Goal: Navigation & Orientation: Find specific page/section

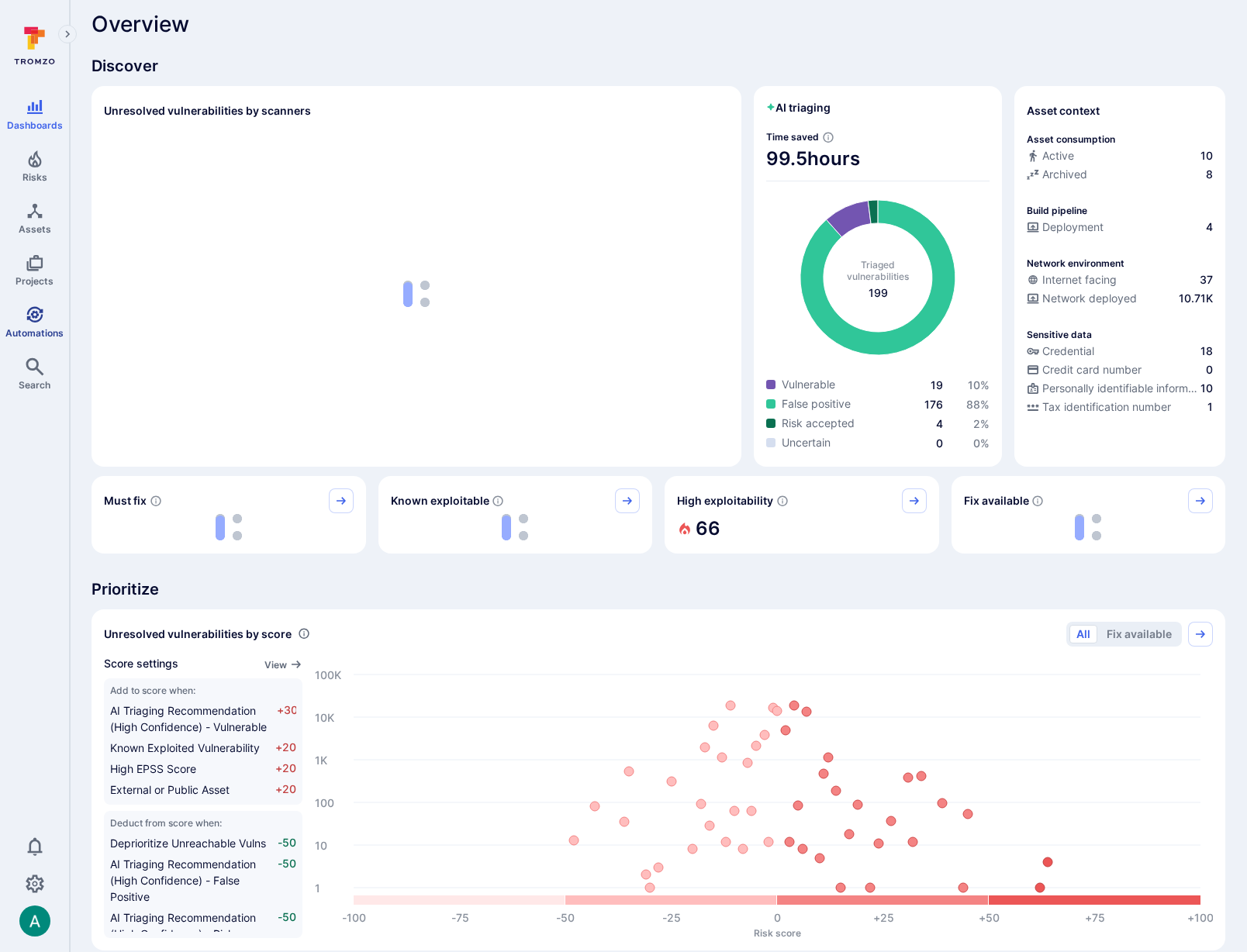
scroll to position [11, 0]
click at [33, 309] on icon "Automations" at bounding box center [34, 314] width 18 height 18
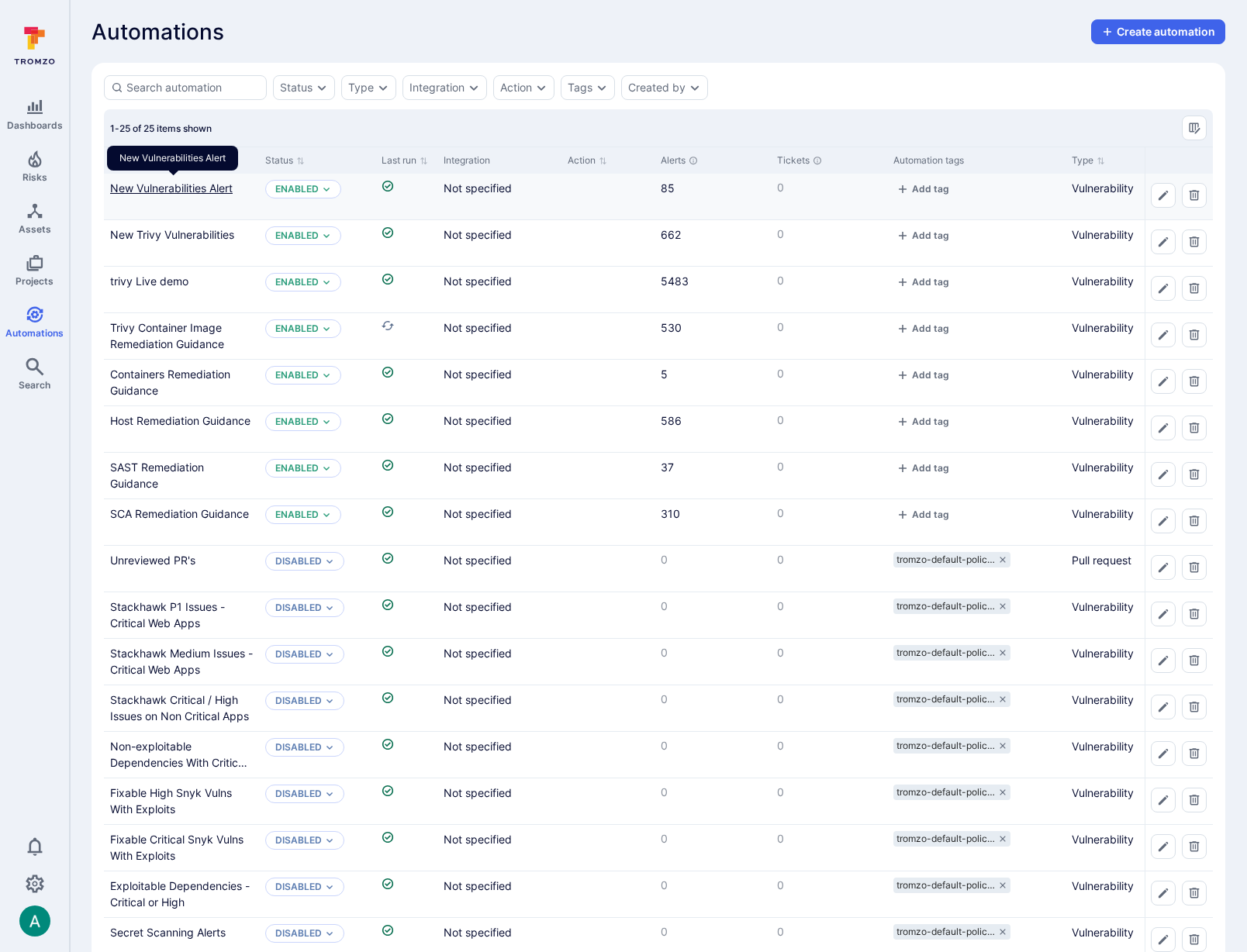
click at [204, 188] on link "New Vulnerabilities Alert" at bounding box center [171, 188] width 123 height 13
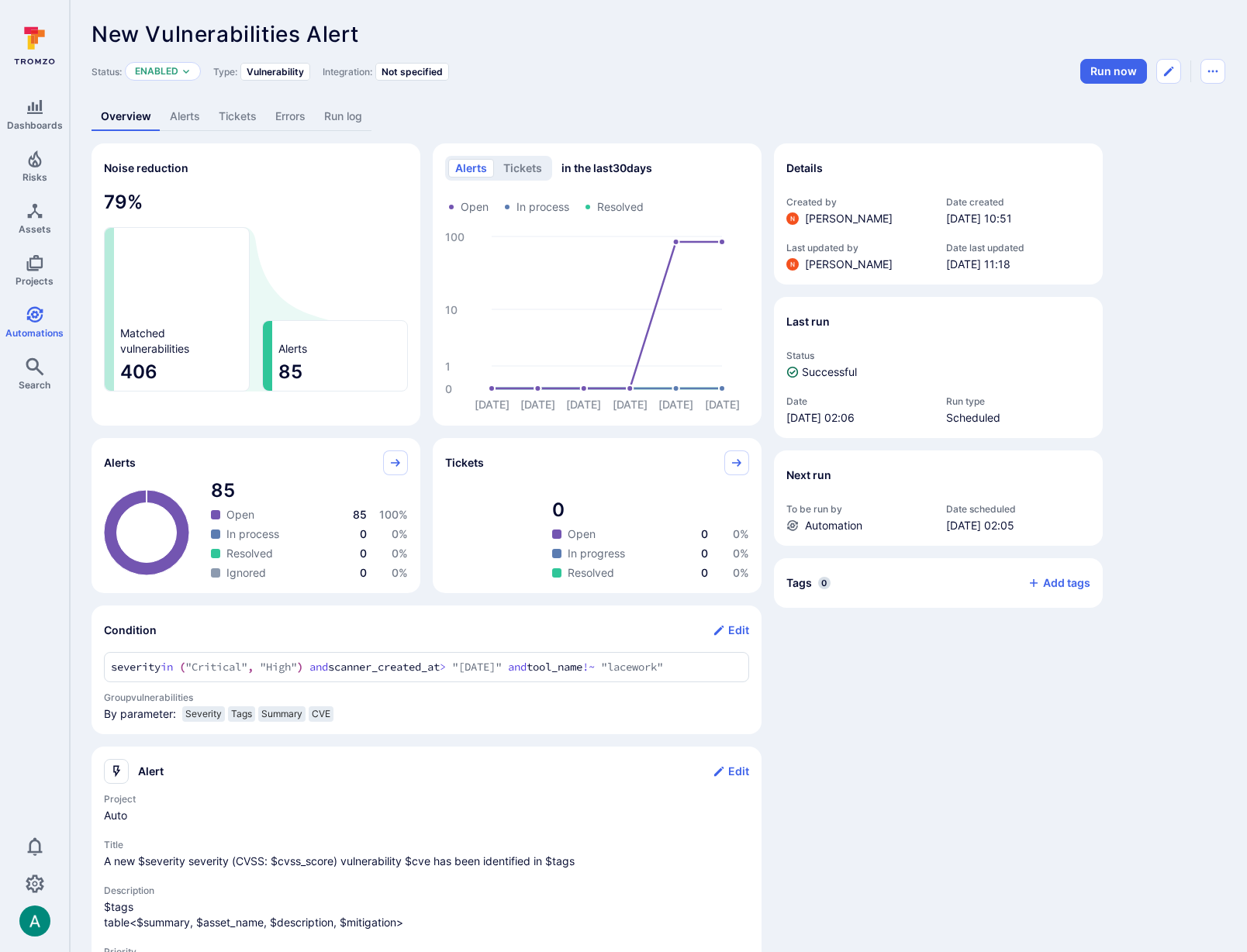
click at [190, 123] on link "Alerts" at bounding box center [184, 117] width 49 height 29
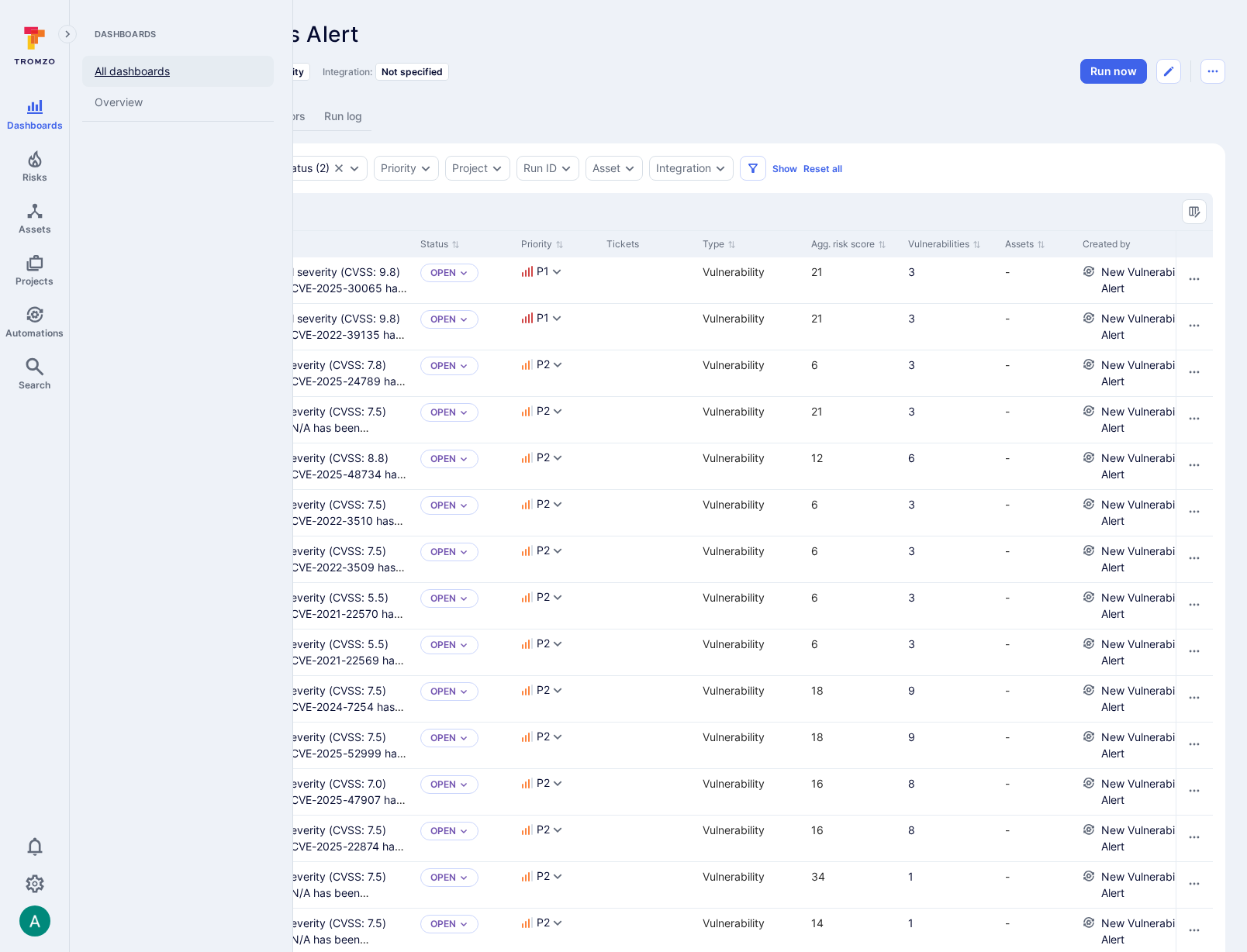
click at [108, 71] on link "All dashboards" at bounding box center [178, 71] width 192 height 31
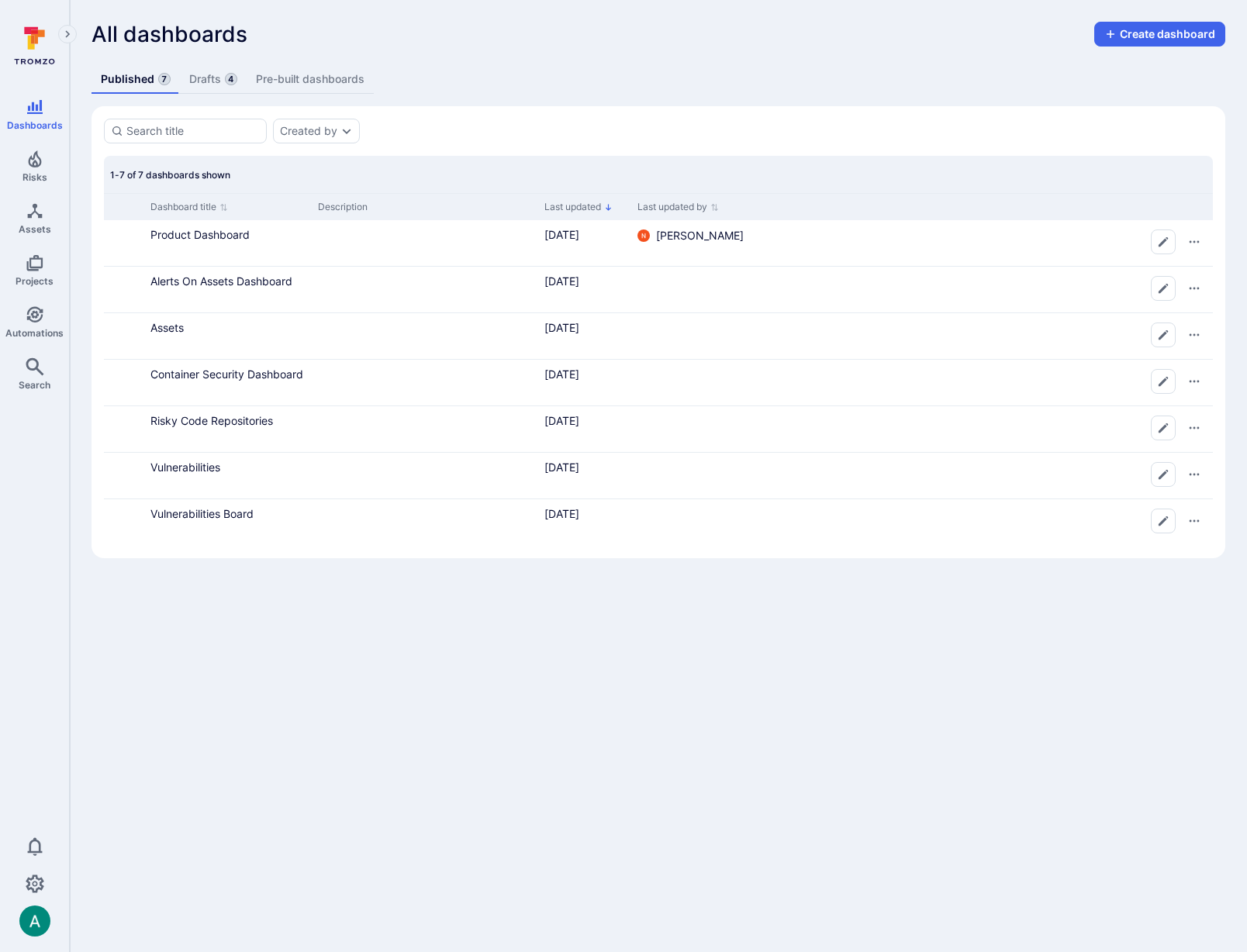
click at [207, 71] on link "Drafts 4" at bounding box center [212, 79] width 67 height 29
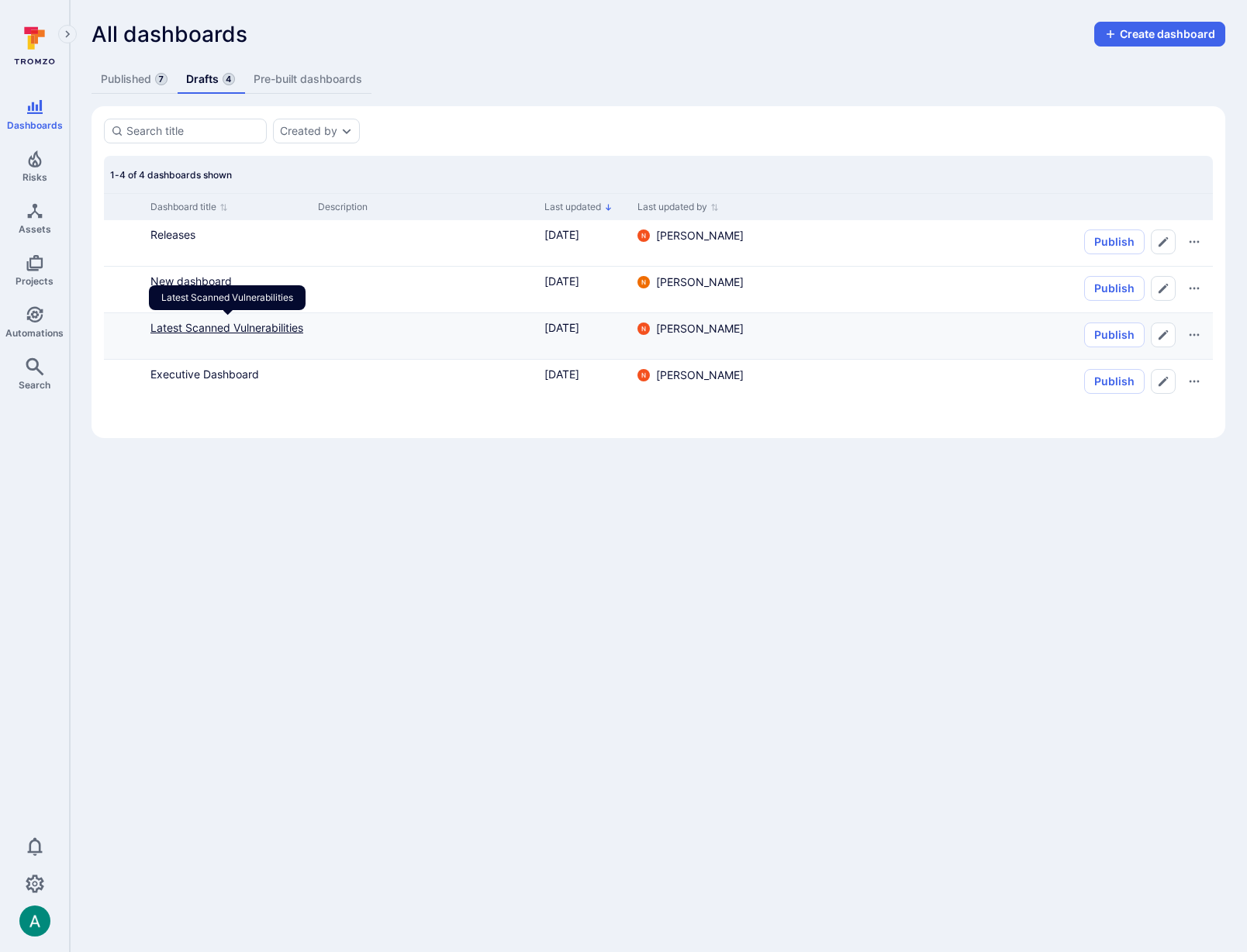
click at [207, 325] on link "Latest Scanned Vulnerabilities" at bounding box center [227, 328] width 153 height 13
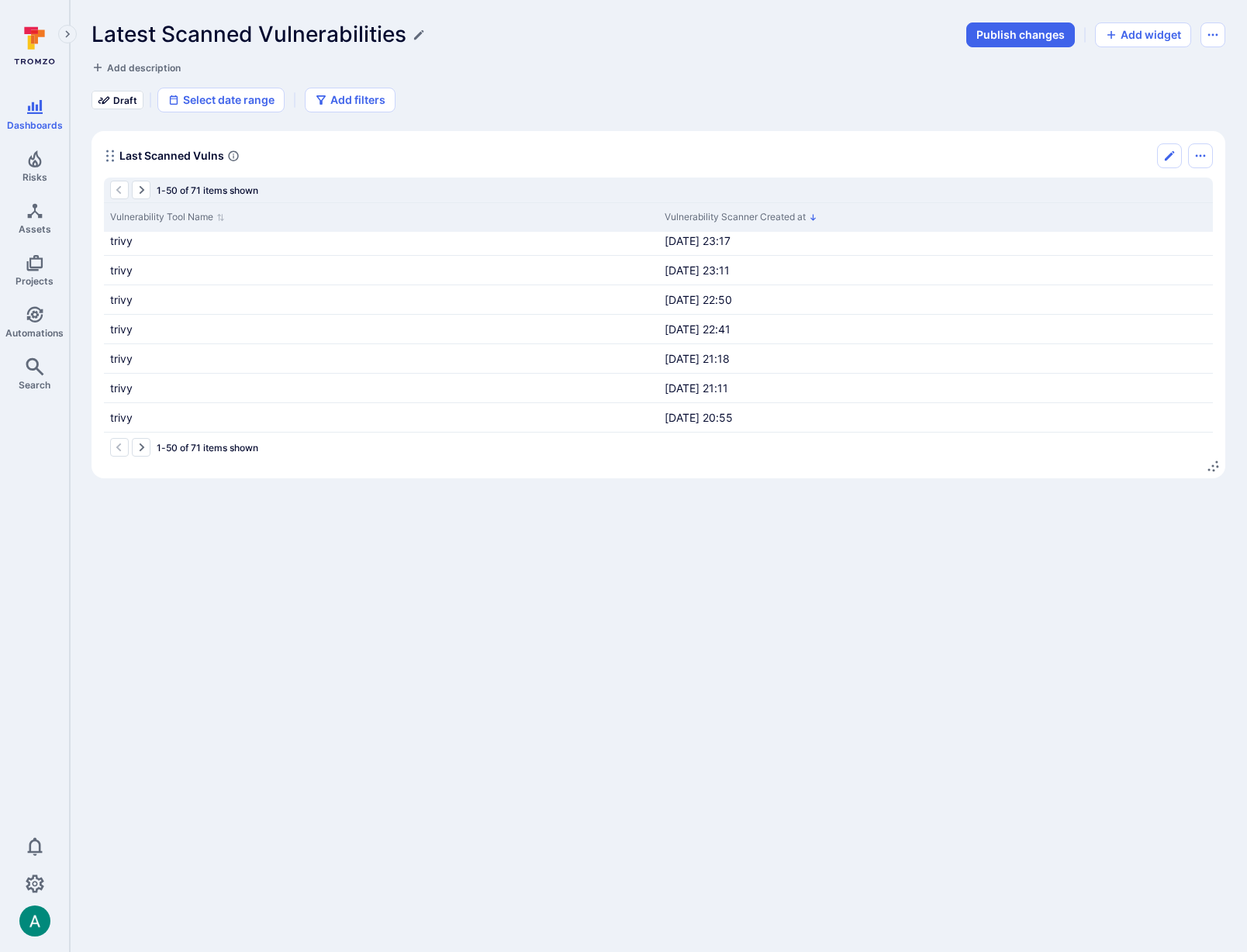
scroll to position [232, 0]
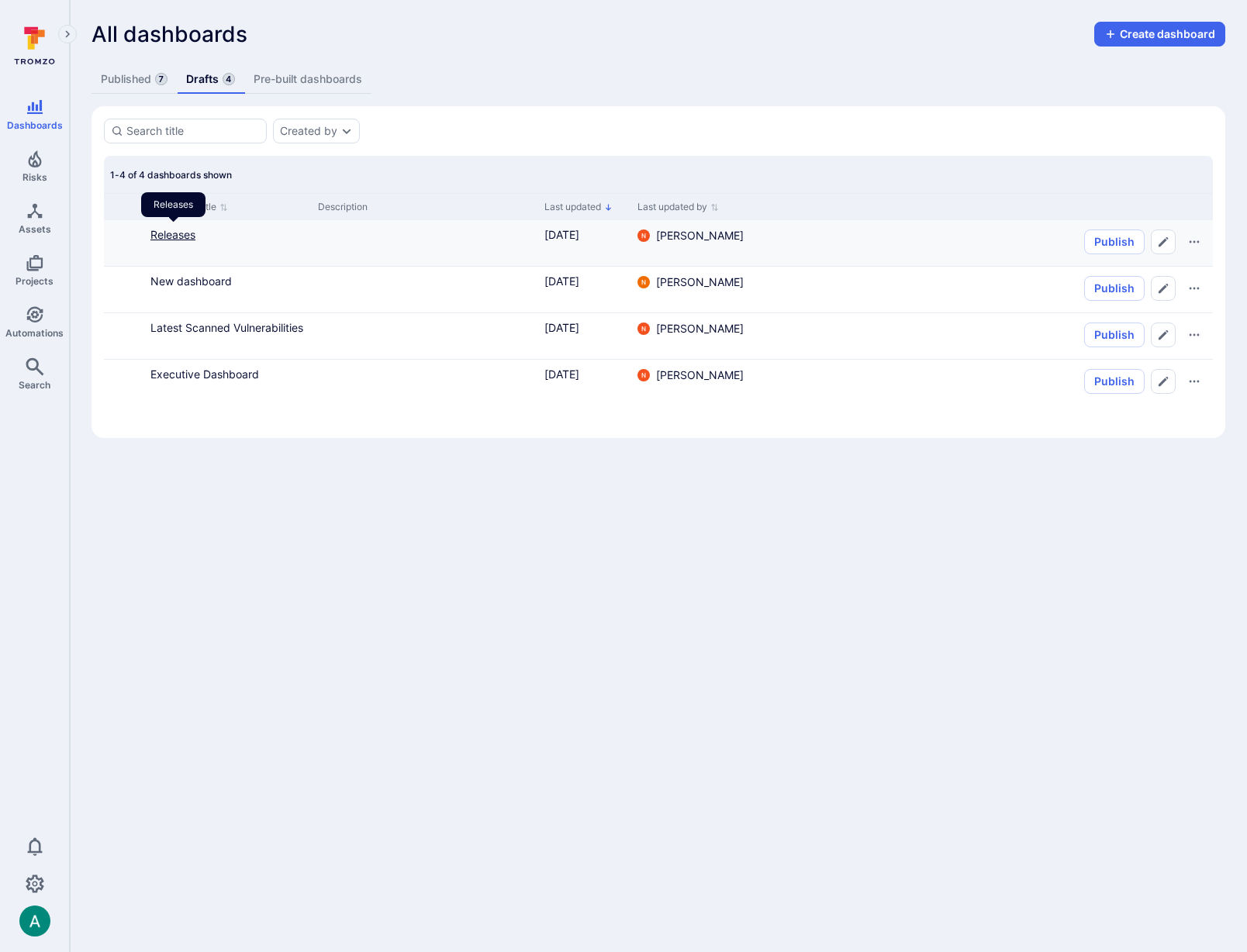
click at [180, 237] on link "Releases" at bounding box center [173, 234] width 45 height 13
click at [224, 284] on link "New dashboard" at bounding box center [192, 281] width 82 height 13
click at [149, 86] on link "Published 7" at bounding box center [134, 79] width 85 height 29
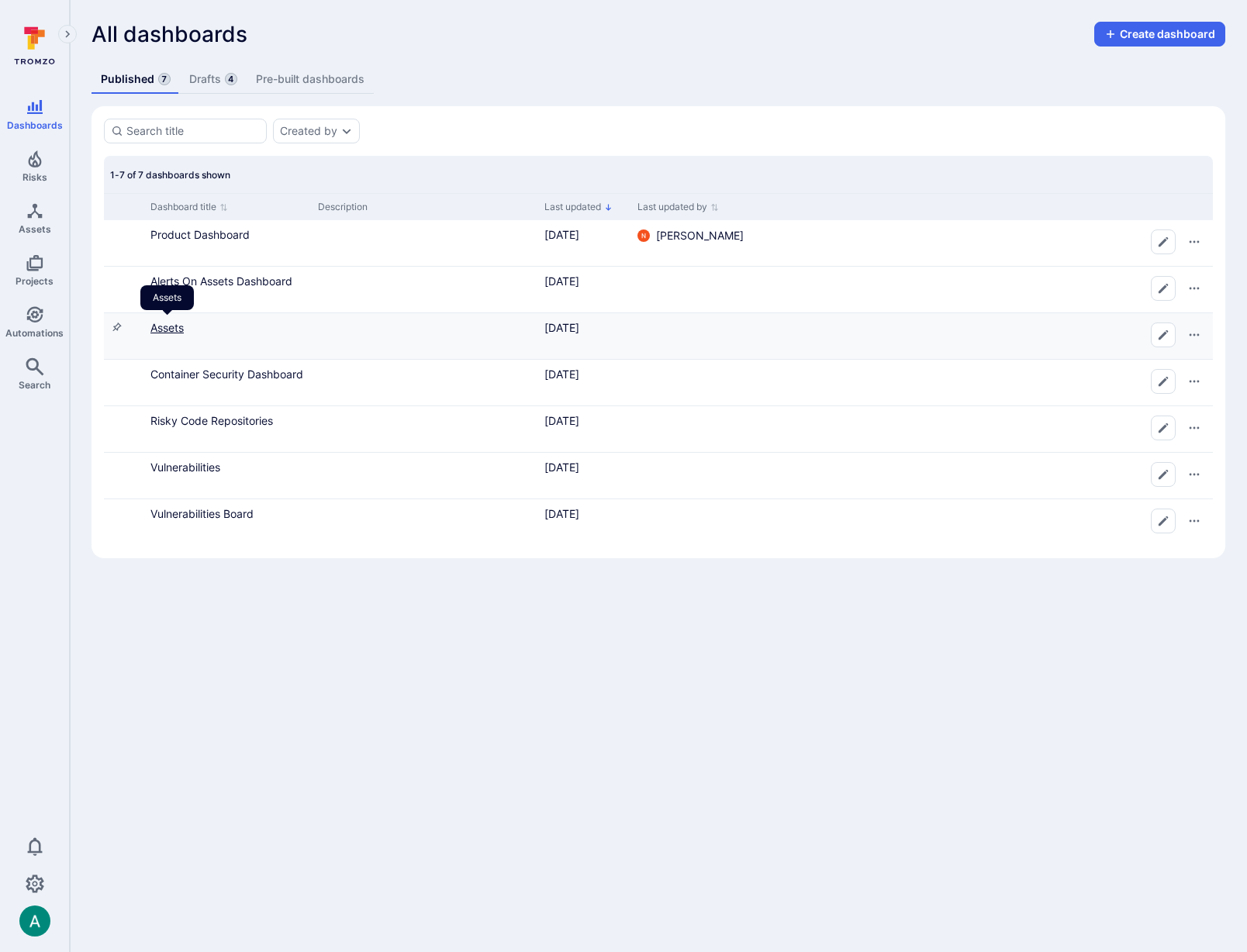
click at [173, 327] on link "Assets" at bounding box center [167, 328] width 34 height 13
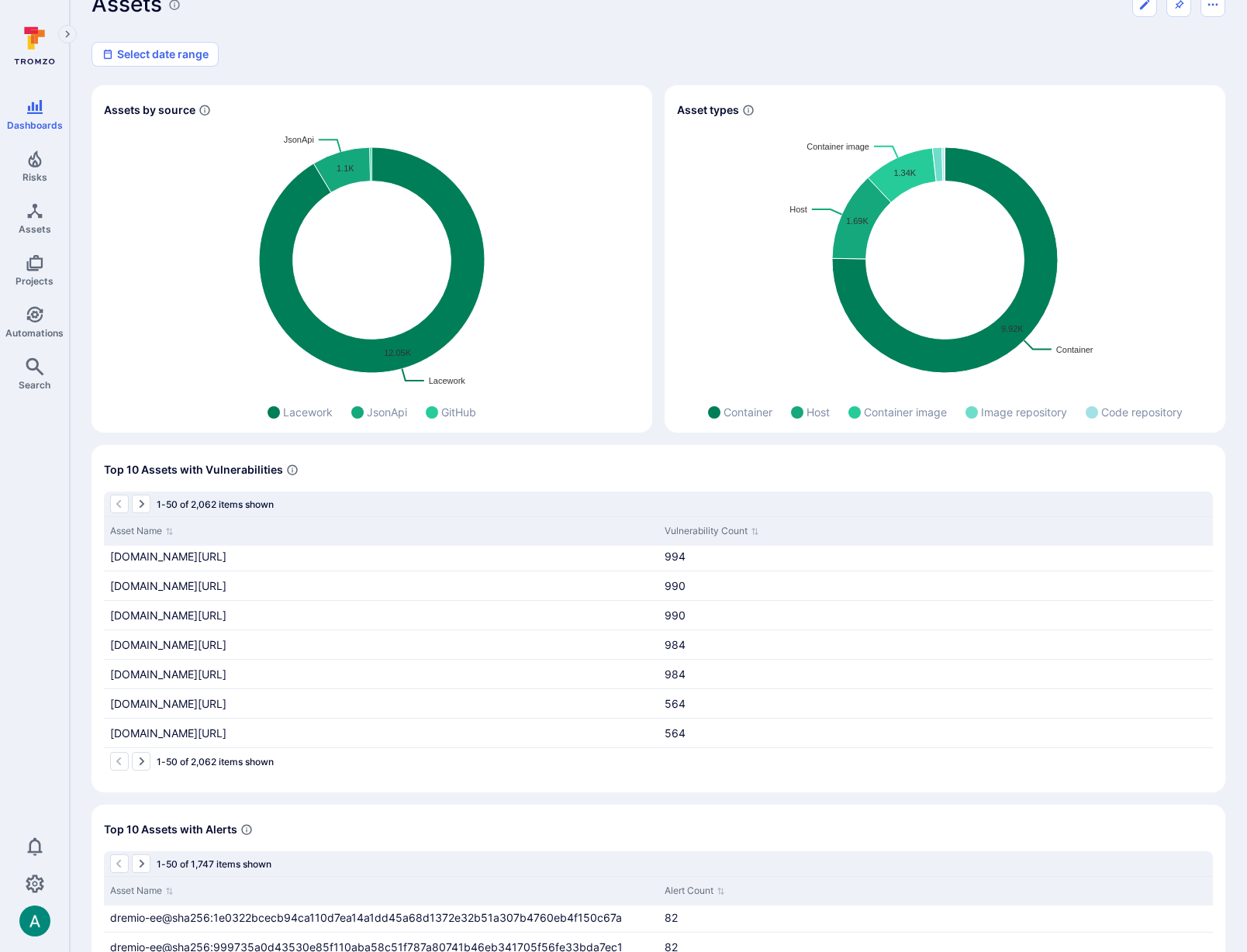
scroll to position [265, 0]
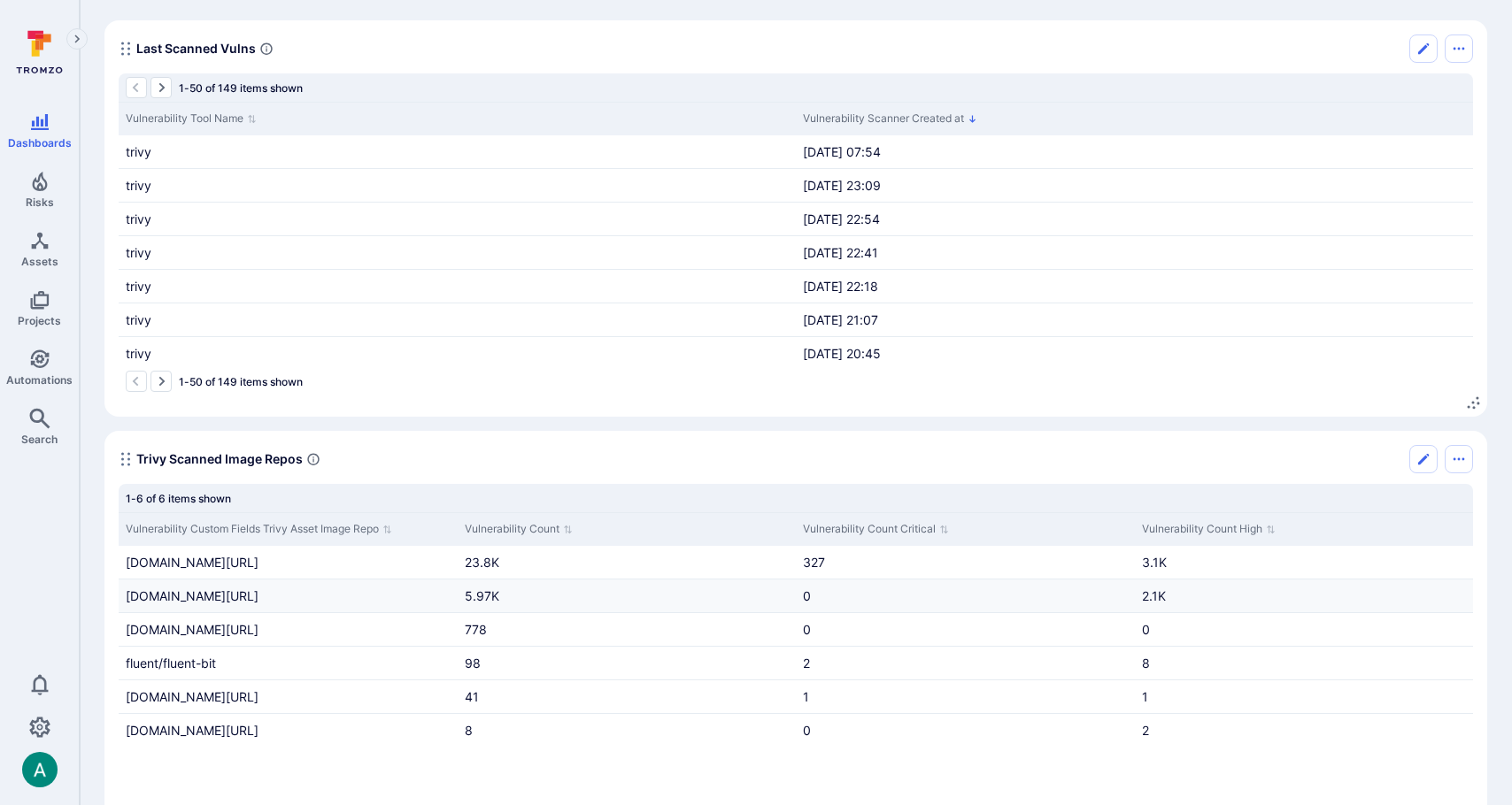
scroll to position [131, 0]
drag, startPoint x: 453, startPoint y: 522, endPoint x: 491, endPoint y: 521, distance: 38.0
click at [522, 521] on div "Vulnerability Custom Fields Trivy Asset Image Repo Vulnerability Count Vulnerab…" at bounding box center [796, 527] width 1354 height 34
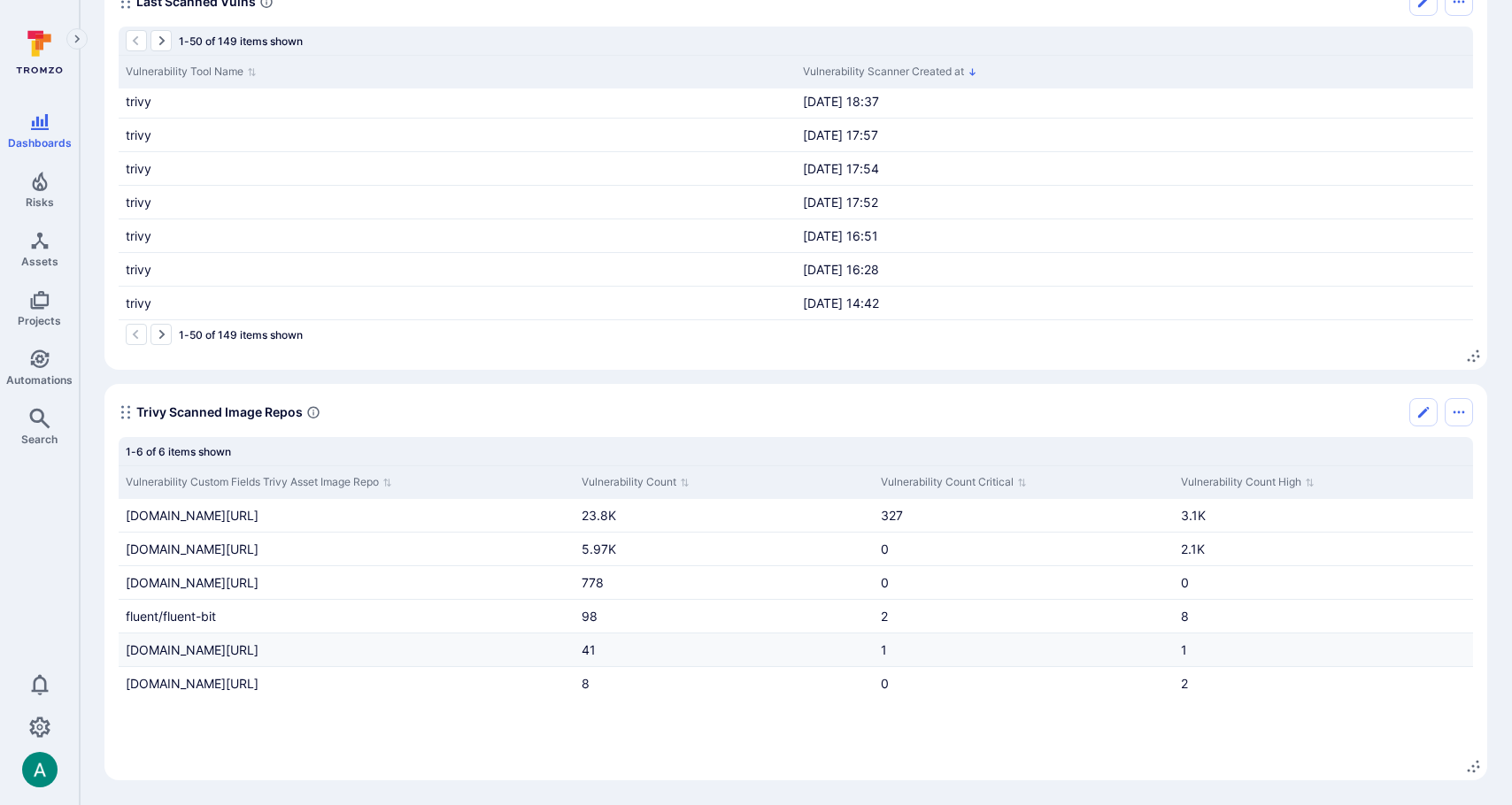
scroll to position [0, 0]
click at [1421, 413] on icon "Edit" at bounding box center [1423, 413] width 11 height 11
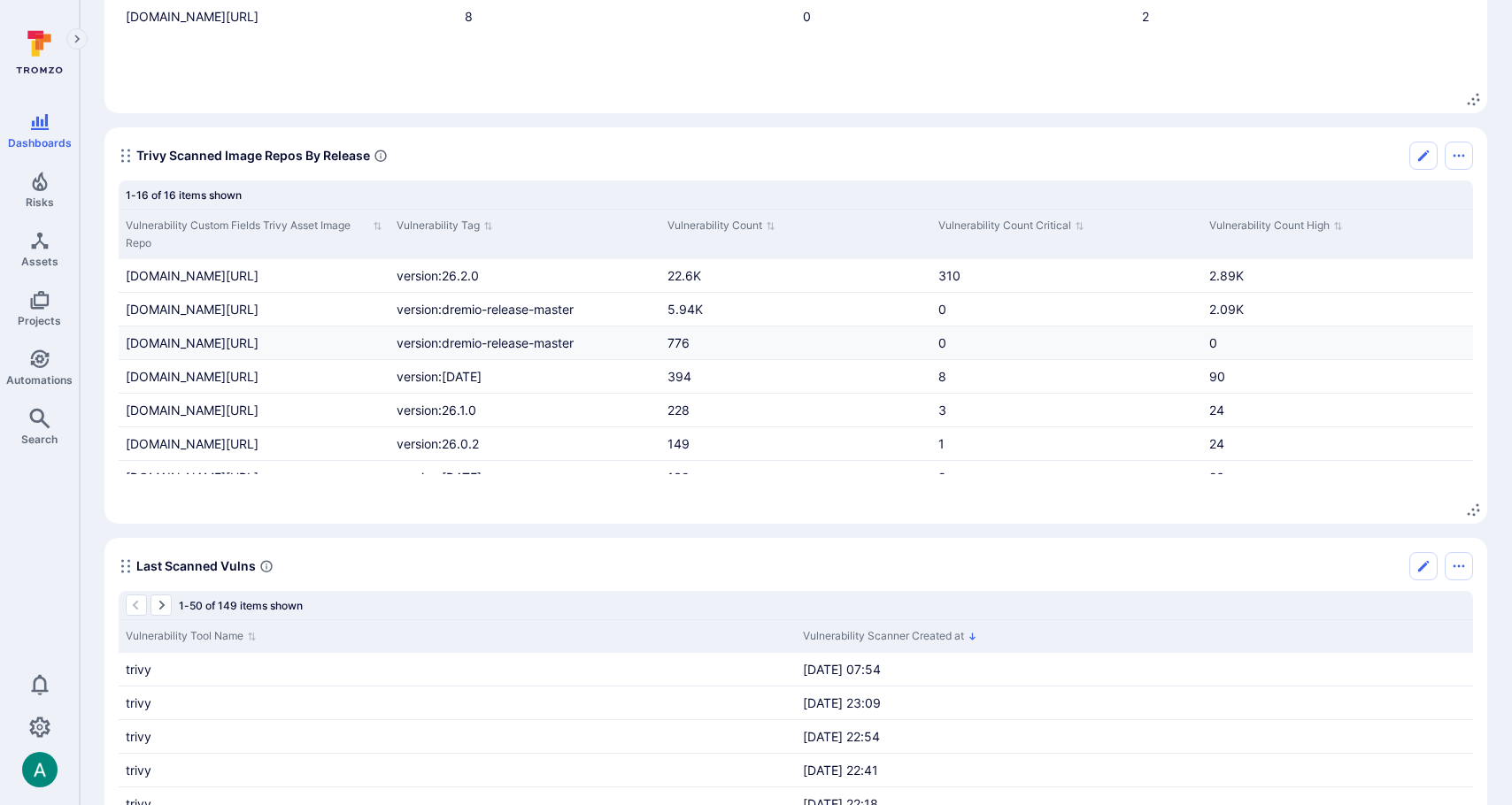
scroll to position [435, 0]
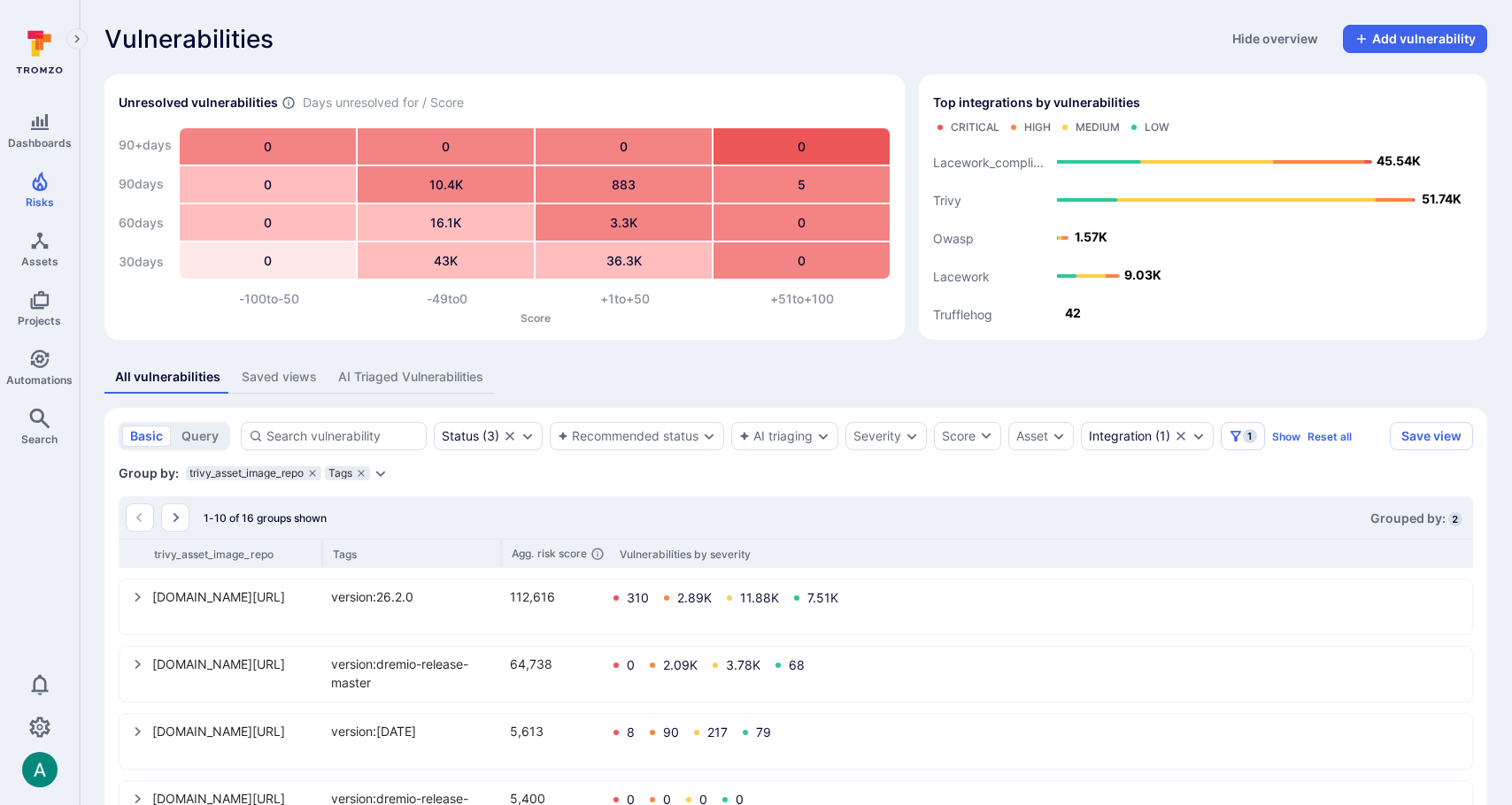
click at [1210, 30] on div "Vulnerabilities Hide overview Add vulnerability" at bounding box center [795, 38] width 1382 height 28
